Goal: Navigation & Orientation: Find specific page/section

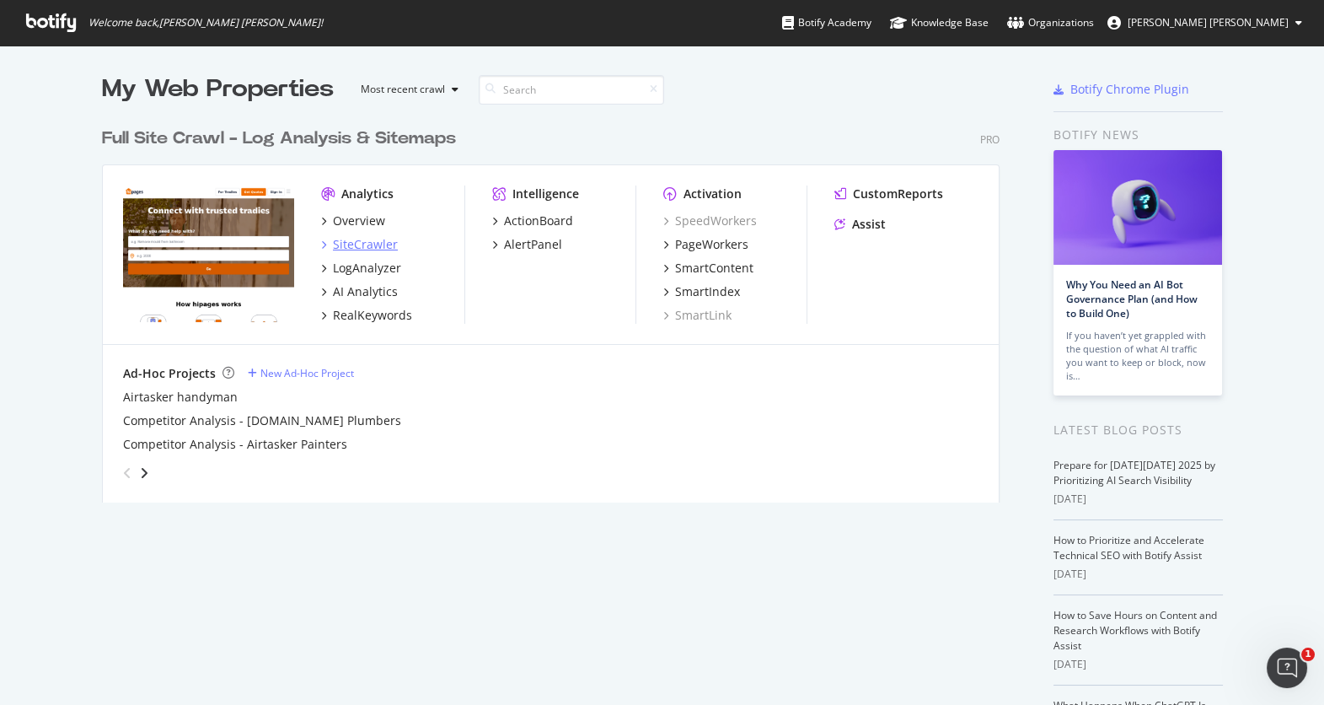
click at [342, 242] on div "SiteCrawler" at bounding box center [365, 244] width 65 height 17
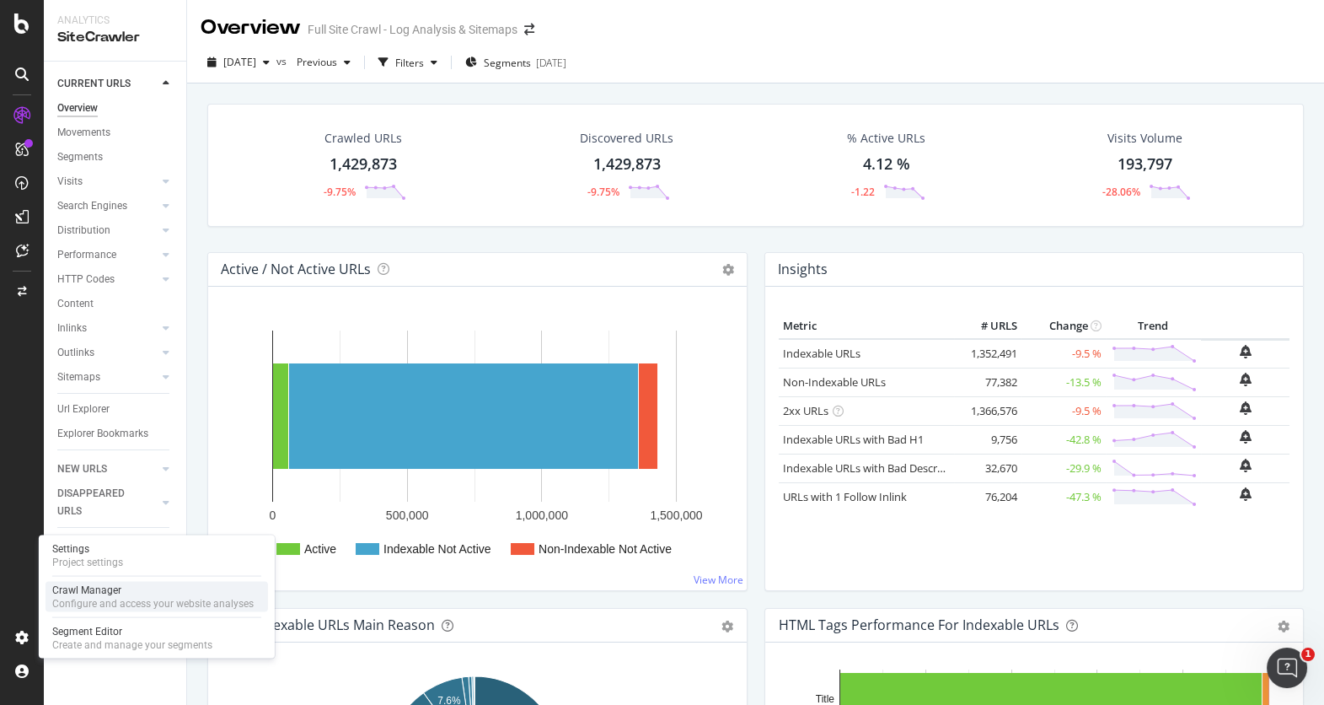
click at [110, 592] on div "Crawl Manager" at bounding box center [152, 589] width 201 height 13
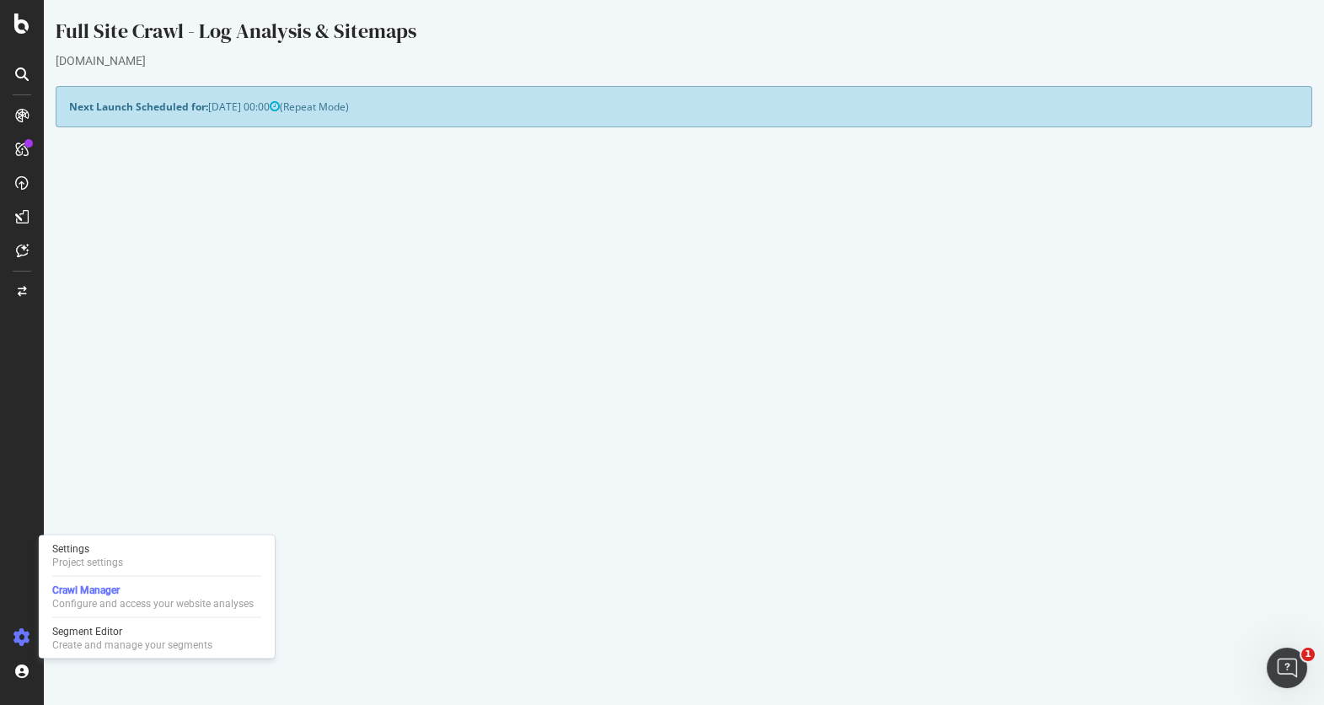
click at [909, 545] on div "Project Name Full Site Crawl - Log Analysis & Sitemaps Allowed Domains (http|ht…" at bounding box center [683, 410] width 1255 height 314
click at [464, 108] on div "Next Launch Scheduled for: [DATE] 00:00 (Repeat Mode)" at bounding box center [684, 106] width 1257 height 41
